Goal: Task Accomplishment & Management: Use online tool/utility

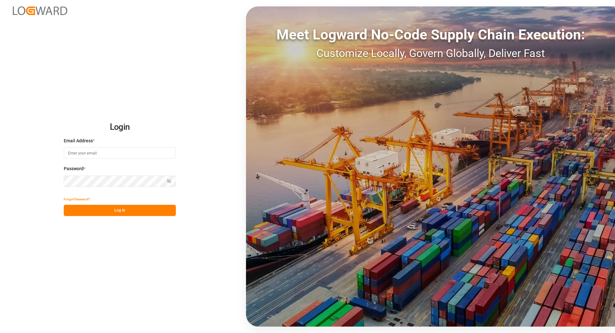
type input "tanja.schoepple@fms-logistics.com"
click at [113, 208] on button "Log In" at bounding box center [120, 210] width 112 height 11
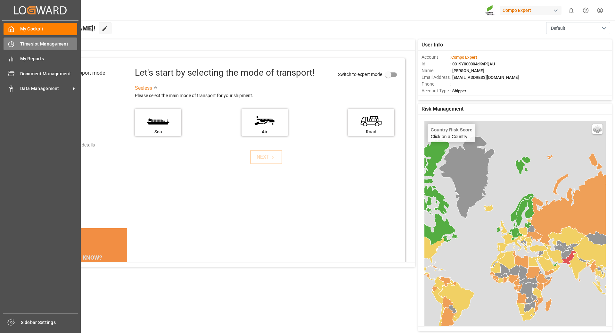
click at [46, 47] on span "Timeslot Management" at bounding box center [48, 44] width 57 height 7
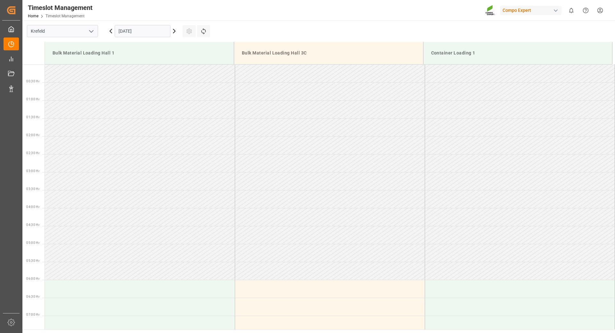
scroll to position [283, 0]
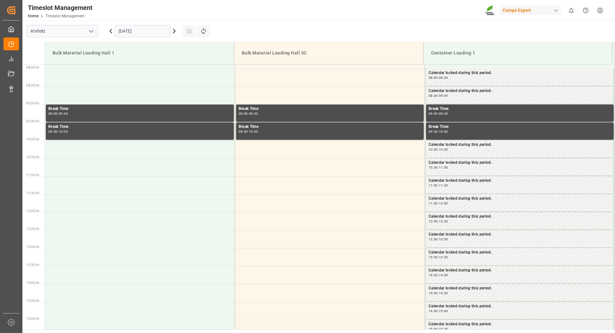
click at [148, 28] on input "[DATE]" at bounding box center [143, 31] width 56 height 12
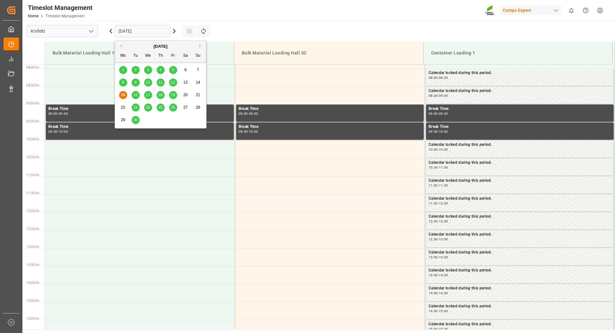
click at [200, 46] on button "Next Month" at bounding box center [201, 46] width 4 height 4
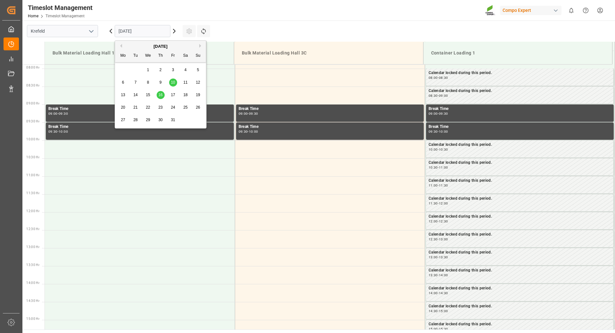
click at [123, 81] on span "6" at bounding box center [123, 82] width 2 height 4
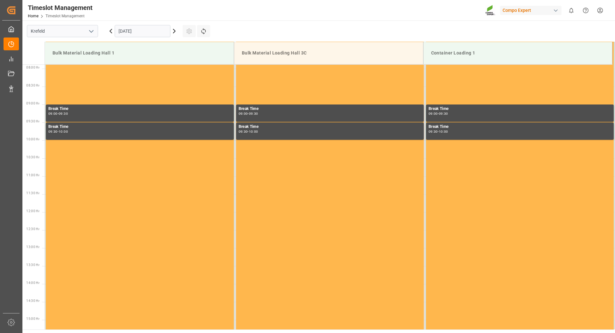
click at [173, 31] on icon at bounding box center [175, 31] width 8 height 8
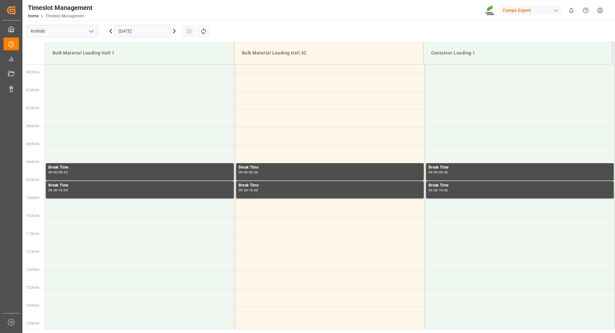
scroll to position [128, 0]
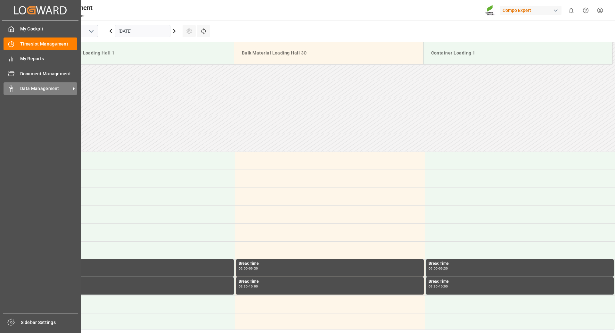
click at [36, 86] on span "Data Management" at bounding box center [45, 88] width 51 height 7
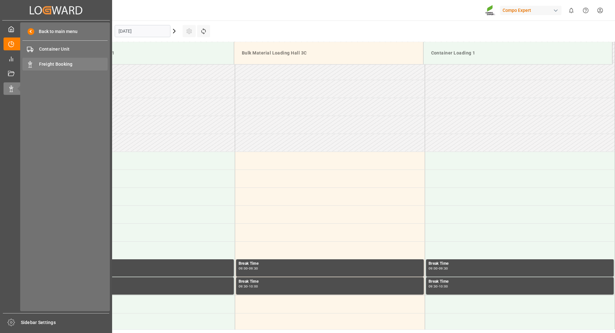
click at [60, 61] on span "Freight Booking" at bounding box center [73, 64] width 69 height 7
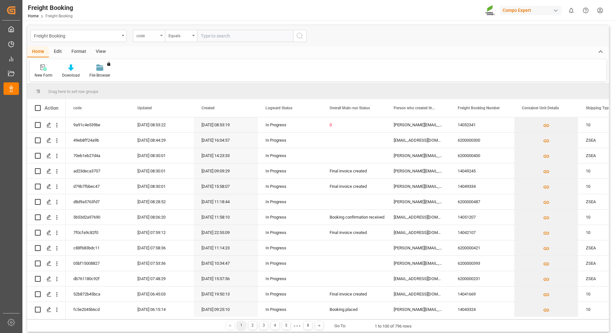
click at [161, 38] on div "code" at bounding box center [149, 36] width 32 height 12
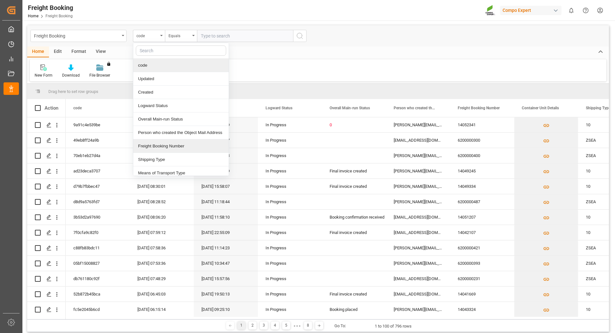
click at [162, 147] on div "Freight Booking Number" at bounding box center [181, 145] width 96 height 13
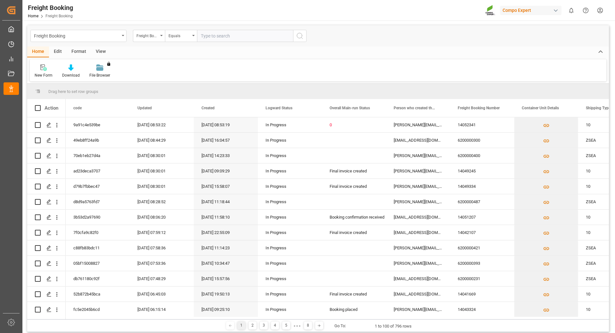
click at [208, 35] on input "text" at bounding box center [245, 36] width 96 height 12
paste input "6200000526"
type input "6200000526"
click at [303, 37] on icon "search button" at bounding box center [300, 36] width 8 height 8
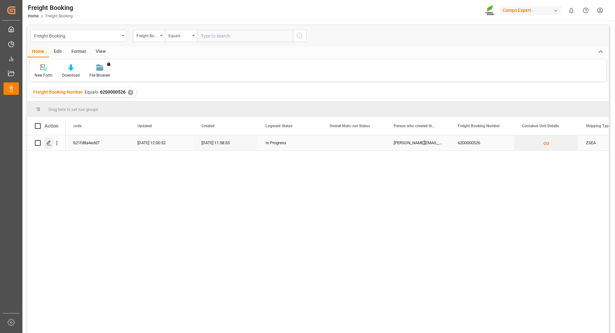
click at [49, 142] on icon "Press SPACE to select this row." at bounding box center [48, 142] width 5 height 5
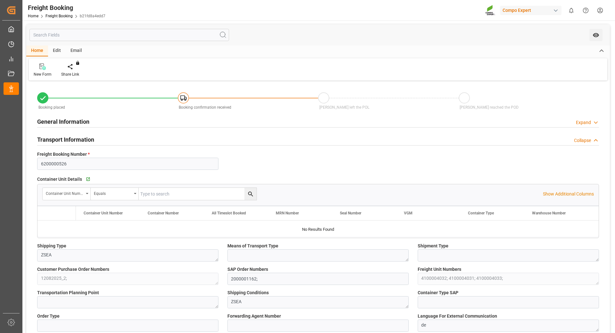
type input "CLARI"
type input "0"
type input "64500"
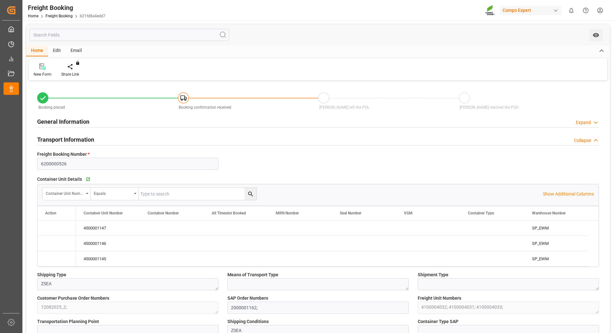
type input "26.09.2025 01:00"
type input "24.08.2025 11:58"
type input "24.08.2025 12:00"
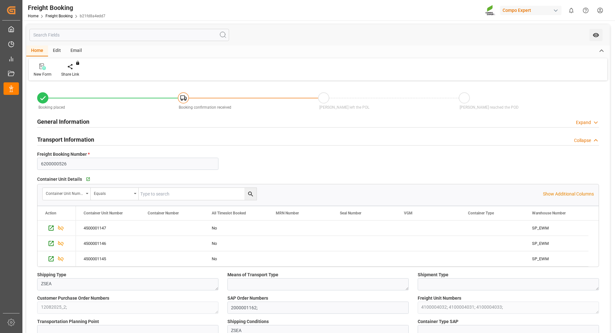
scroll to position [32, 0]
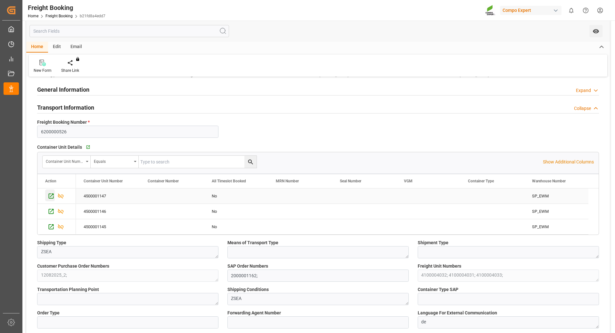
click at [49, 196] on icon "Press SPACE to select this row." at bounding box center [51, 196] width 5 height 5
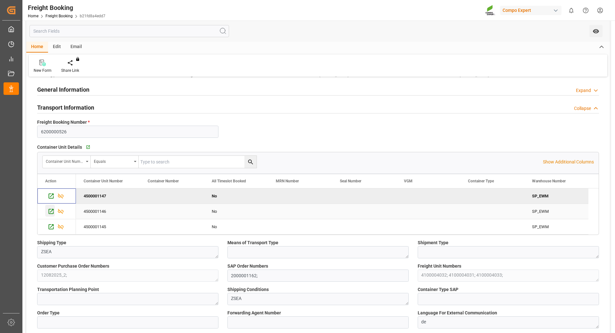
click at [51, 210] on icon "Press SPACE to select this row." at bounding box center [51, 211] width 7 height 7
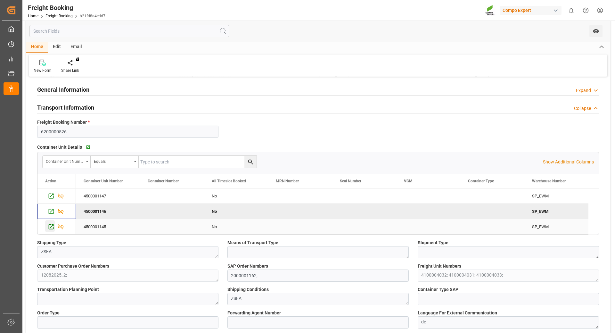
click at [50, 226] on icon "Press SPACE to select this row." at bounding box center [51, 226] width 7 height 7
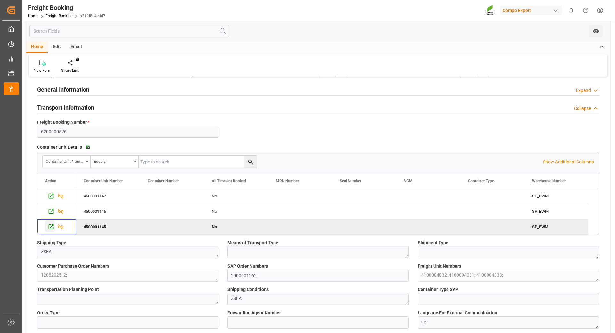
click at [49, 227] on icon "Press SPACE to deselect this row." at bounding box center [51, 226] width 7 height 7
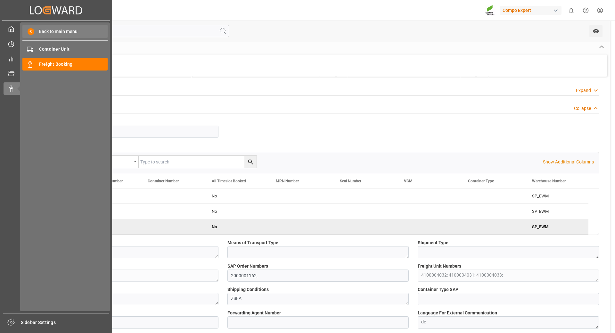
click at [53, 29] on span "Back to main menu" at bounding box center [55, 31] width 43 height 7
click at [57, 67] on span "Freight Booking" at bounding box center [73, 64] width 69 height 7
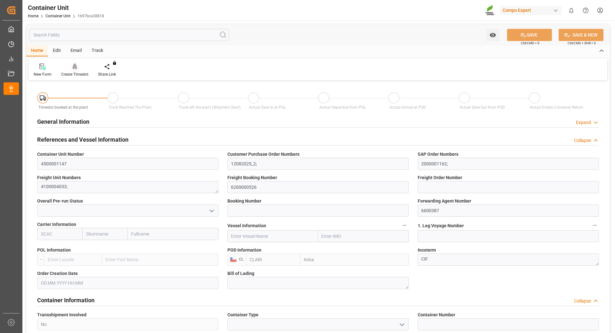
click at [71, 74] on div "Create Timeslot" at bounding box center [74, 74] width 27 height 6
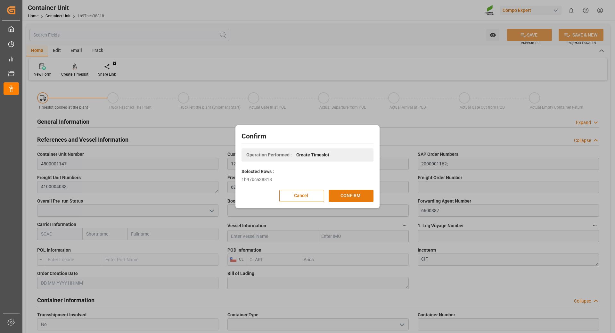
click at [345, 194] on button "CONFIRM" at bounding box center [351, 196] width 45 height 12
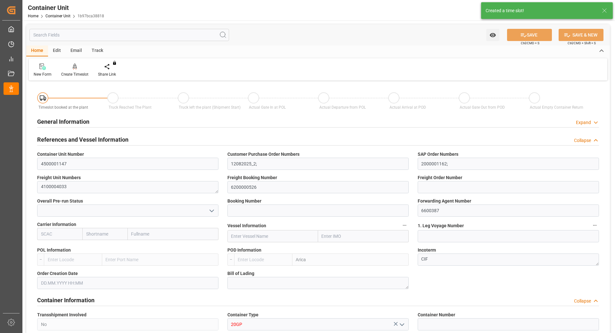
type input "CLARI"
type input "7"
type input "0"
type input "7"
type input "0"
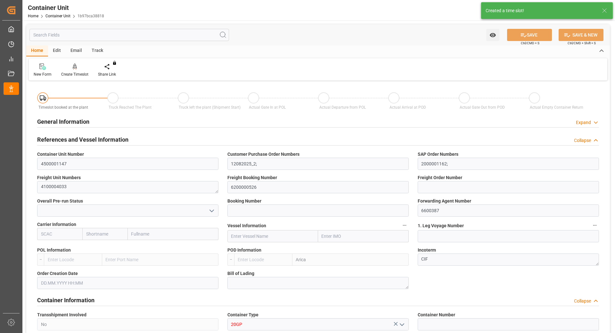
type input "0"
type input "21500"
type input "26.09.2025"
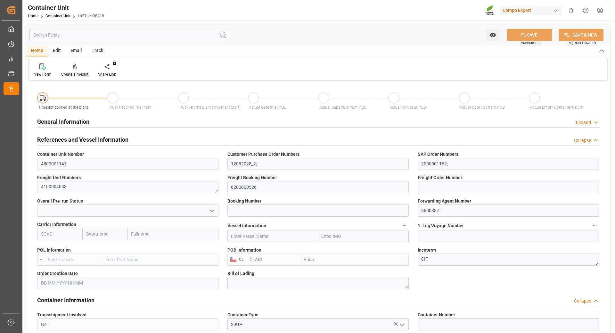
click at [36, 51] on div "Home" at bounding box center [37, 51] width 22 height 11
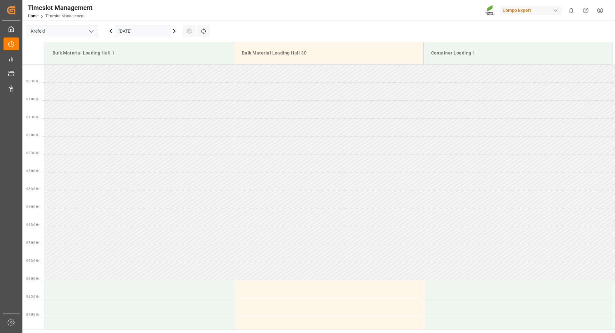
scroll to position [283, 0]
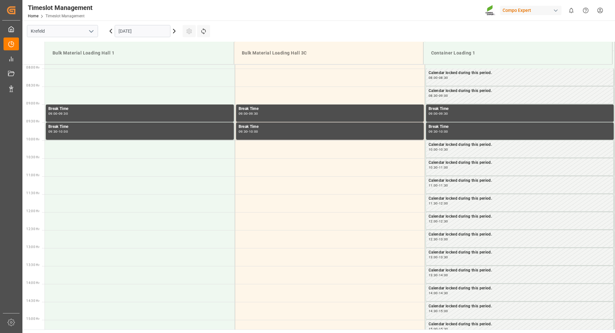
click at [148, 30] on input "[DATE]" at bounding box center [143, 31] width 56 height 12
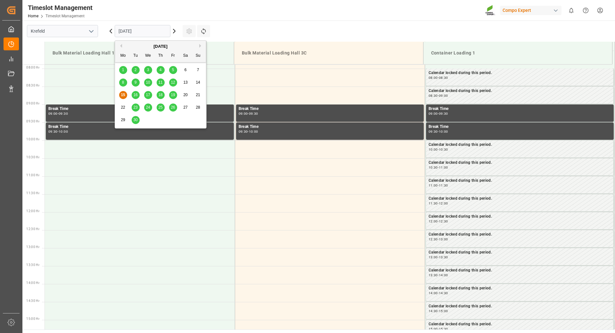
click at [199, 46] on div "[DATE]" at bounding box center [160, 46] width 91 height 6
click at [200, 45] on button "Next Month" at bounding box center [201, 46] width 4 height 4
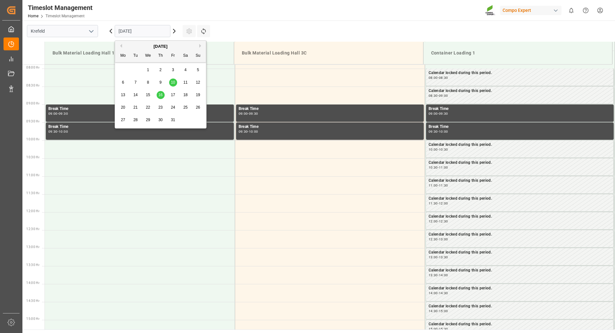
click at [138, 82] on div "7" at bounding box center [136, 83] width 8 height 8
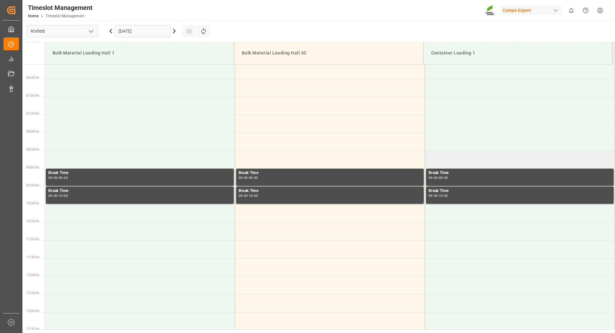
scroll to position [187, 0]
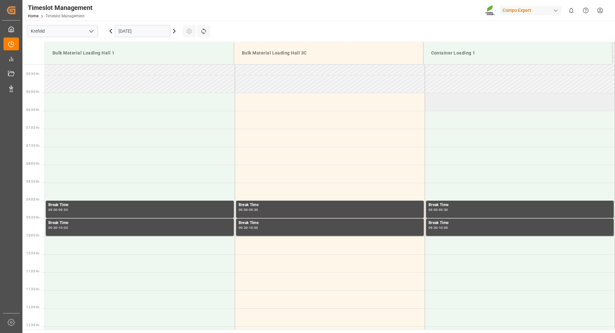
click at [469, 104] on td at bounding box center [520, 102] width 190 height 18
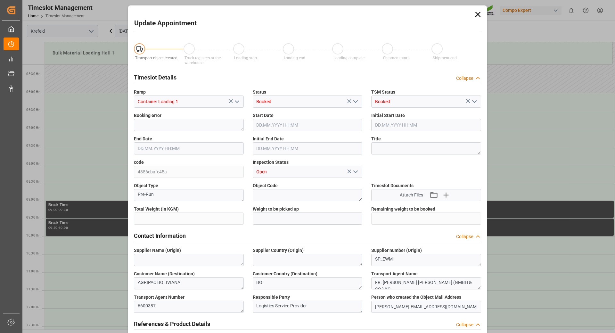
type input "21500"
type input "0"
type input "[DATE] 06:00"
type input "[DATE] 06:30"
type input "[DATE] 06:57"
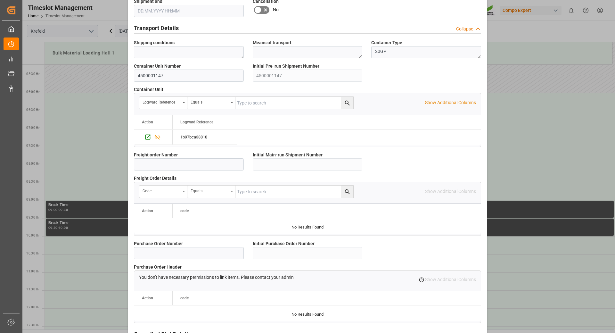
scroll to position [512, 0]
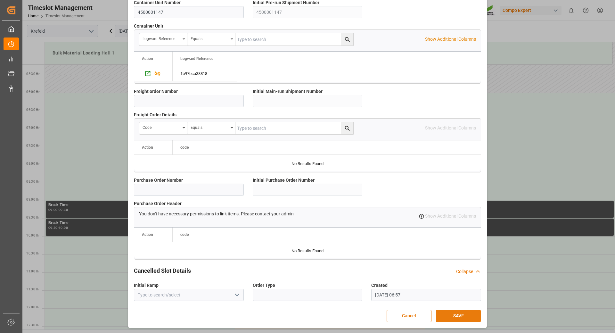
click at [456, 315] on button "SAVE" at bounding box center [458, 316] width 45 height 12
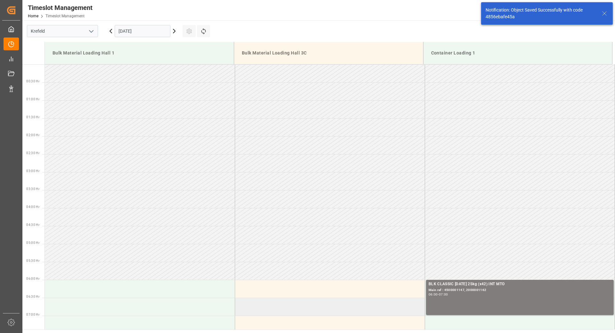
scroll to position [175, 0]
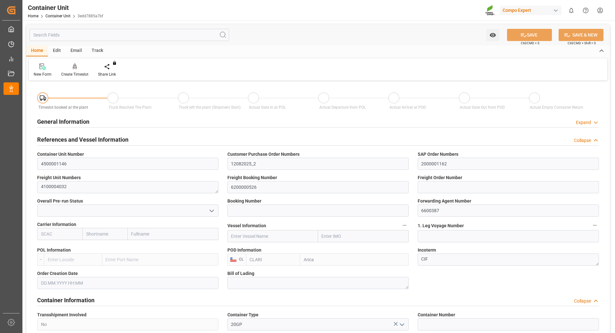
type input "CLARI"
type input "7"
type input "0"
type input "7"
type input "0"
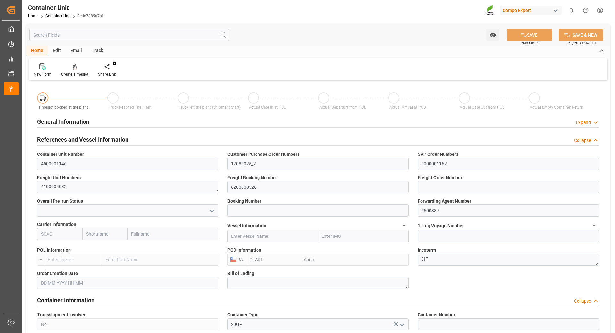
type input "0"
type input "21500"
type input "26.09.2025"
click at [76, 75] on div "Create Timeslot" at bounding box center [74, 74] width 27 height 6
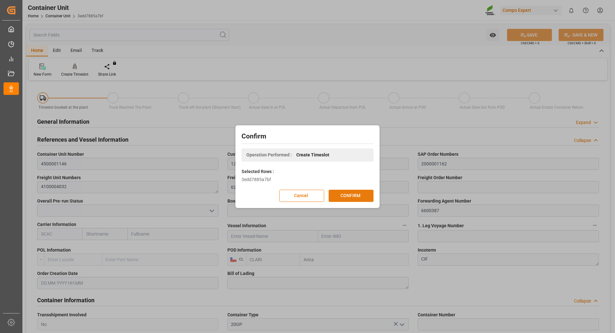
click at [346, 196] on button "CONFIRM" at bounding box center [351, 196] width 45 height 12
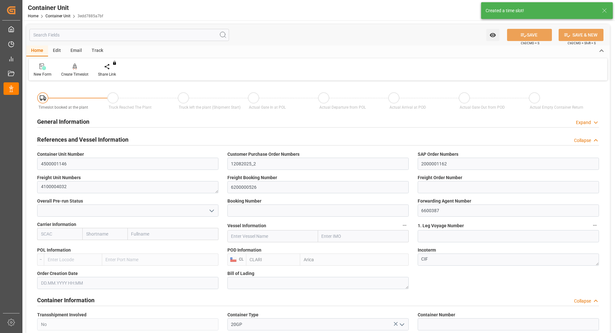
type input "CLARI"
type input "7"
type input "0"
type input "7"
type input "0"
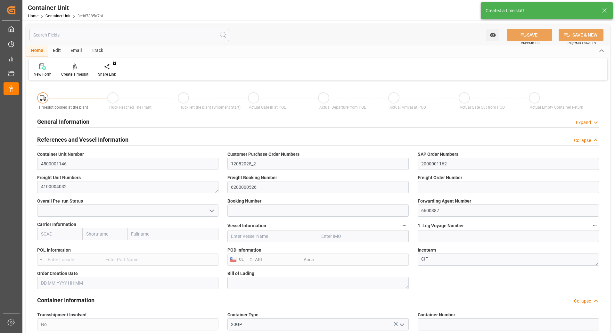
type input "0"
type input "21500"
type input "[DATE]"
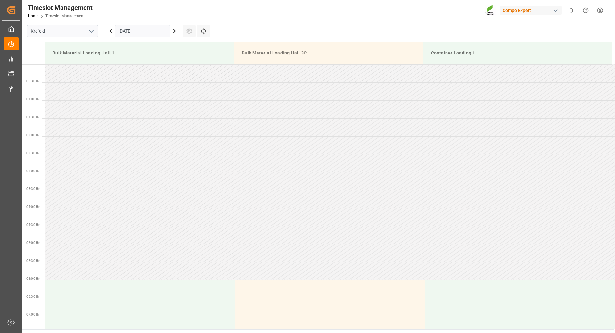
scroll to position [283, 0]
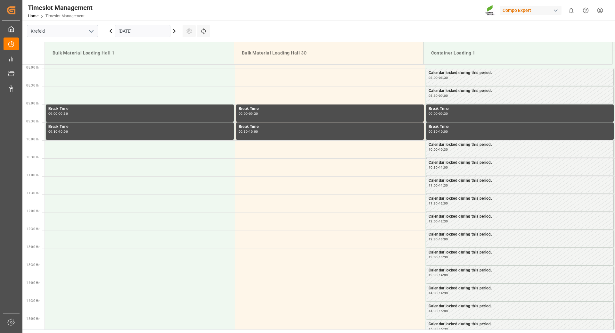
click at [161, 30] on input "15.09.2025" at bounding box center [143, 31] width 56 height 12
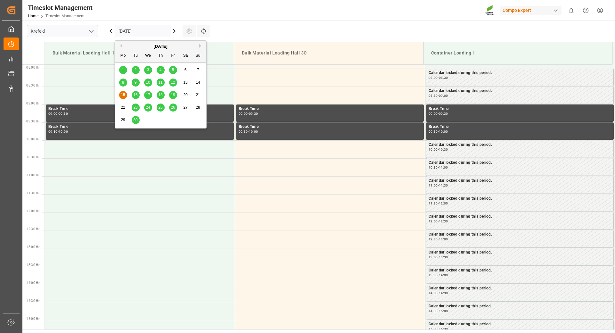
click at [198, 44] on div "September 2025" at bounding box center [160, 46] width 91 height 6
click at [199, 46] on div "September 2025" at bounding box center [160, 46] width 91 height 6
click at [201, 46] on button "Next Month" at bounding box center [201, 46] width 4 height 4
click at [135, 80] on span "7" at bounding box center [136, 82] width 2 height 4
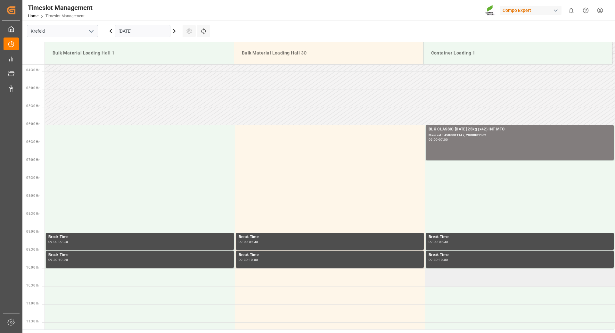
scroll to position [123, 0]
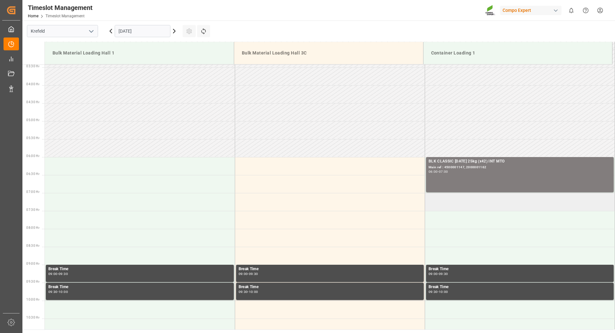
click at [442, 203] on td at bounding box center [520, 202] width 190 height 18
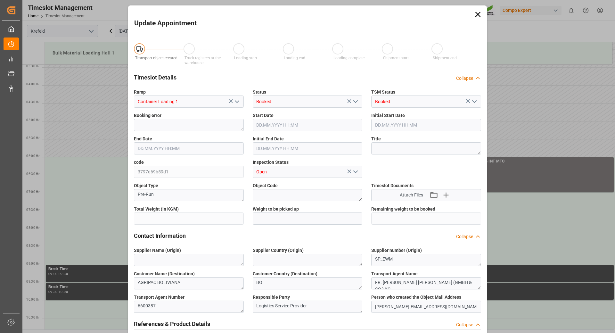
type input "21500"
type input "0"
type input "07.10.2025 07:00"
type input "07.10.2025 07:30"
type input "15.09.2025 06:59"
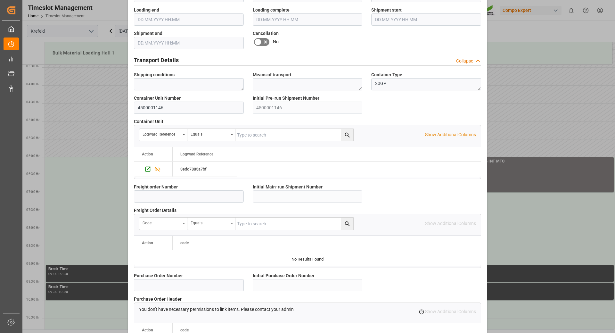
scroll to position [512, 0]
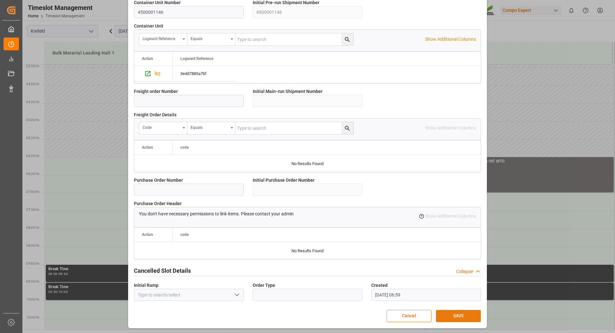
click at [459, 314] on button "SAVE" at bounding box center [458, 316] width 45 height 12
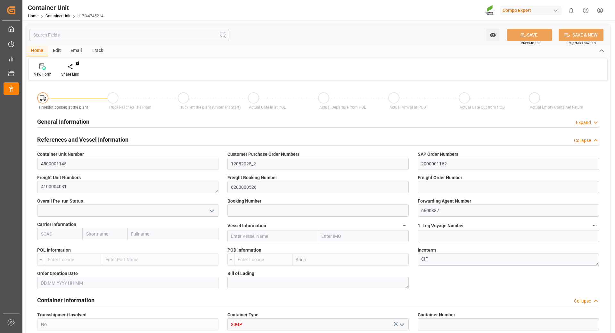
type input "CLARI"
type input "7"
type input "0"
type input "7"
type input "0"
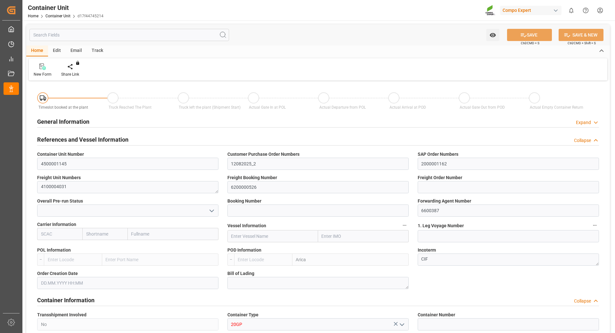
type input "0"
type input "21500"
type input "[DATE]"
click at [75, 70] on icon at bounding box center [75, 66] width 4 height 6
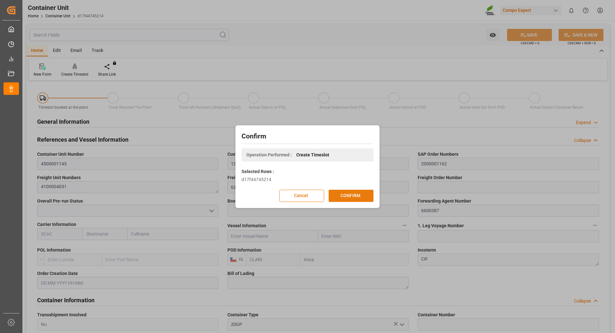
click at [340, 196] on button "CONFIRM" at bounding box center [351, 196] width 45 height 12
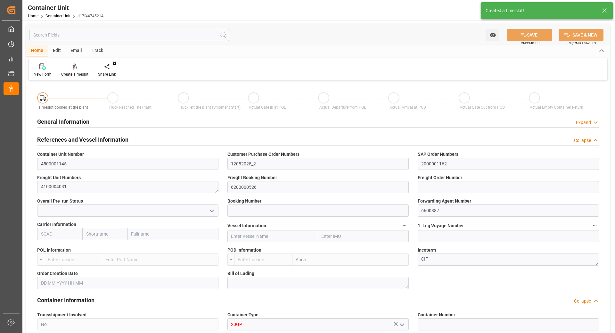
type input "CLARI"
type input "7"
type input "0"
type input "7"
type input "0"
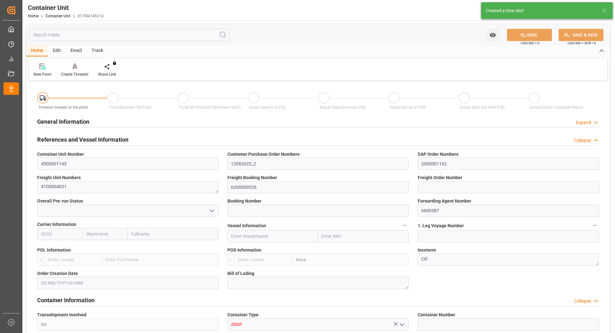
type input "0"
type input "21500"
type input "[DATE]"
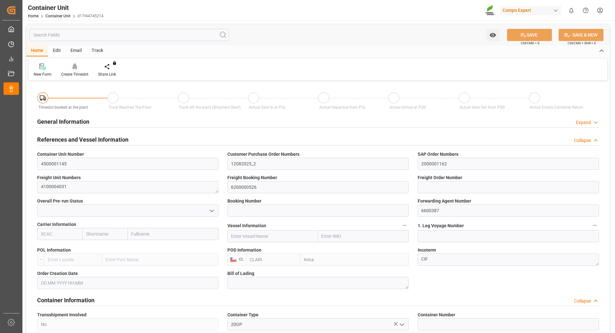
click at [70, 71] on div "Create Timeslot" at bounding box center [74, 74] width 27 height 6
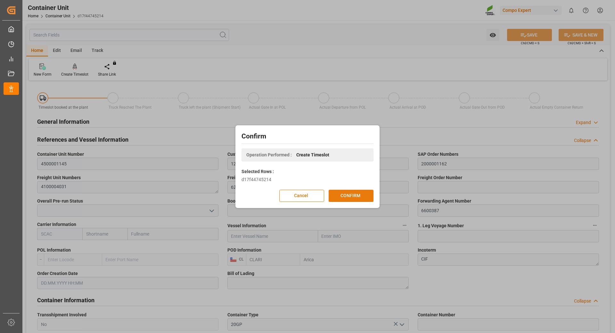
click at [350, 196] on button "CONFIRM" at bounding box center [351, 196] width 45 height 12
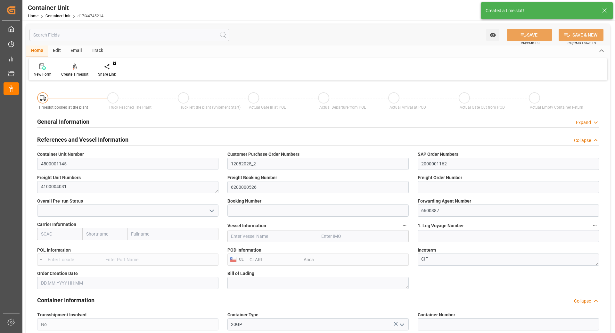
type input "CLARI"
type input "7"
type input "0"
type input "7"
type input "0"
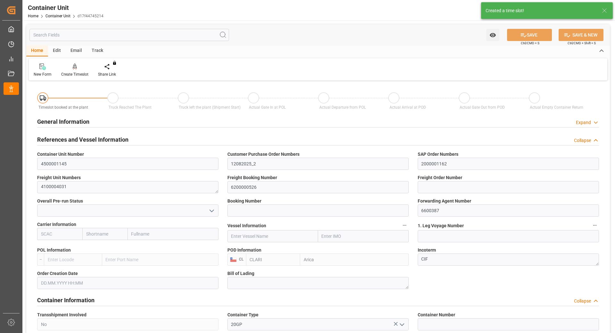
type input "0"
type input "21500"
type input "26.09.2025"
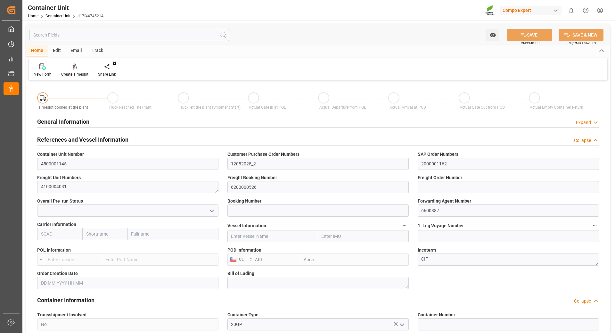
type input "CLARI"
type input "7"
type input "0"
type input "7"
type input "0"
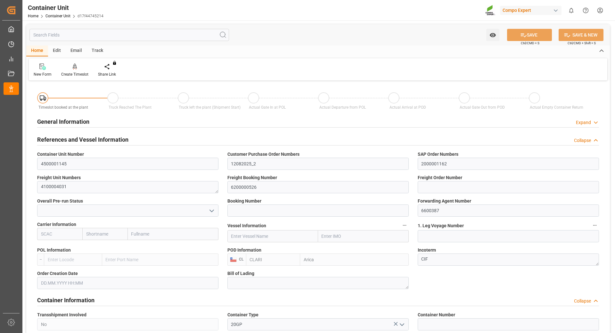
type input "0"
type input "21500"
type input "[DATE]"
click at [75, 74] on div "Create Timeslot" at bounding box center [74, 74] width 27 height 6
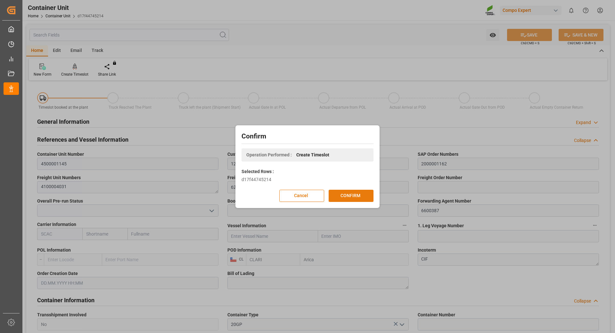
click at [359, 198] on button "CONFIRM" at bounding box center [351, 196] width 45 height 12
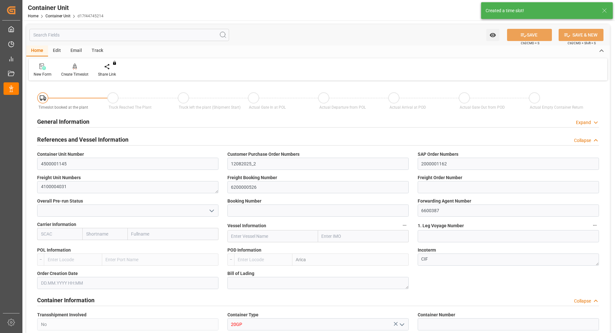
type input "CLARI"
type input "7"
type input "0"
type input "7"
type input "0"
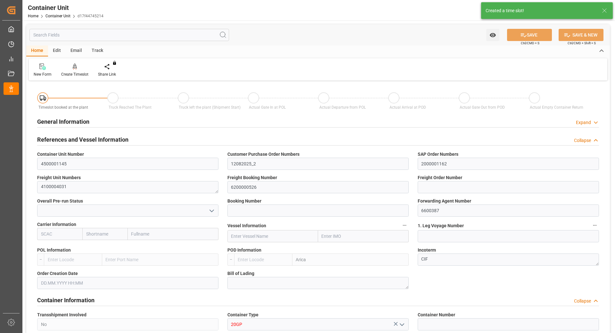
type input "0"
type input "21500"
type input "26.09.2025"
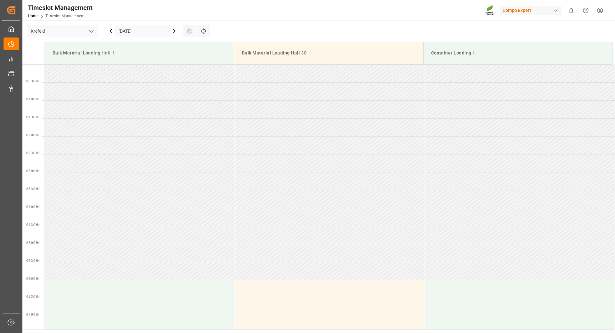
scroll to position [283, 0]
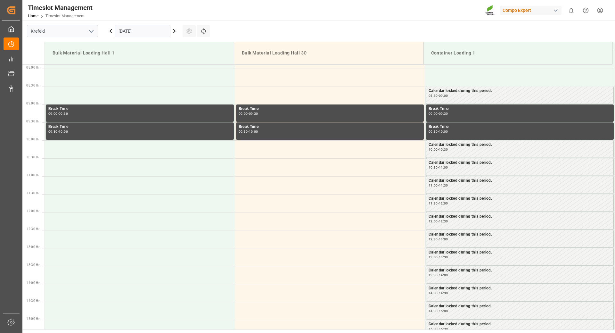
click at [162, 32] on input "[DATE]" at bounding box center [143, 31] width 56 height 12
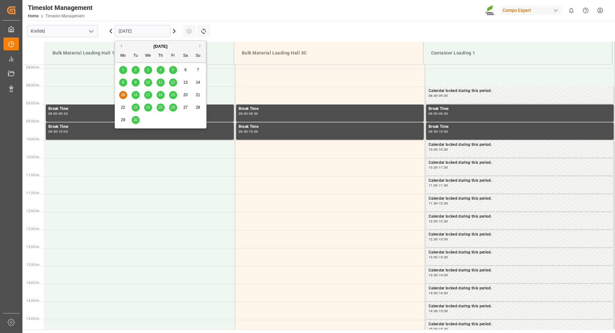
click at [200, 45] on button "Next Month" at bounding box center [201, 46] width 4 height 4
click at [136, 83] on span "7" at bounding box center [136, 82] width 2 height 4
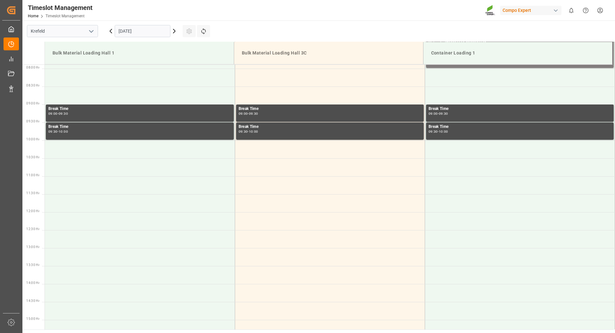
scroll to position [155, 0]
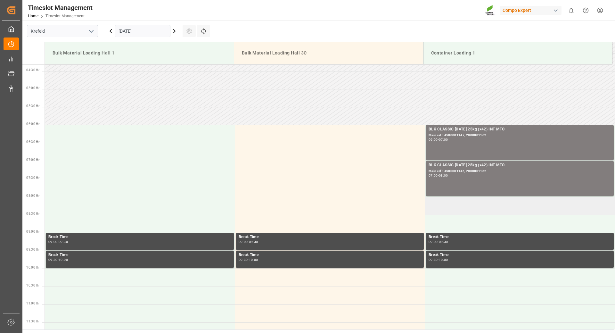
click at [439, 205] on td at bounding box center [520, 206] width 190 height 18
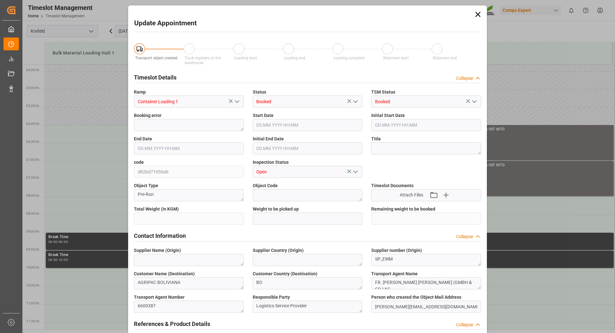
type input "21500"
type input "0"
type input "[DATE] 08:00"
type input "[DATE] 08:30"
type input "[DATE] 07:00"
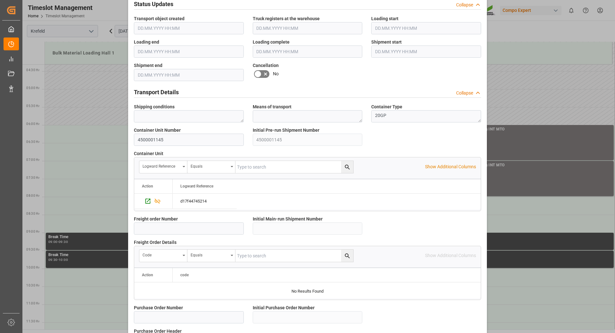
scroll to position [512, 0]
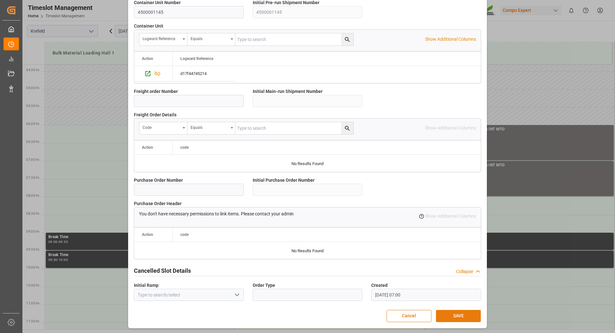
click at [459, 315] on button "SAVE" at bounding box center [458, 316] width 45 height 12
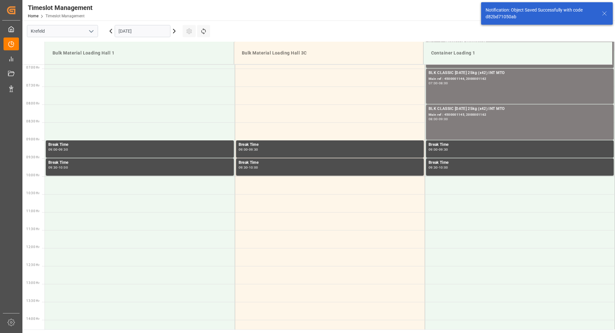
scroll to position [183, 0]
